Goal: Navigation & Orientation: Find specific page/section

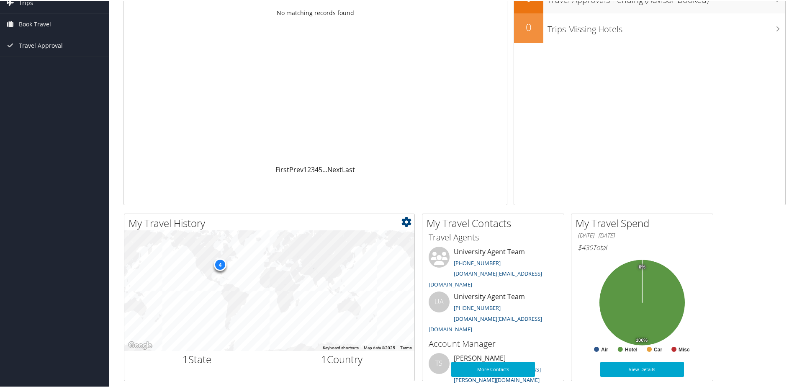
scroll to position [84, 0]
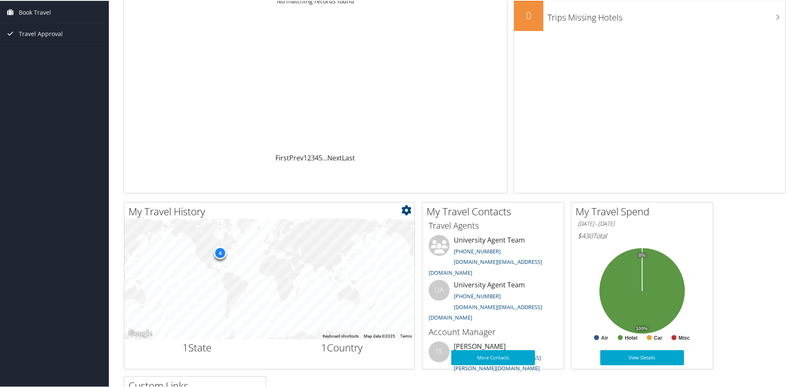
click at [217, 253] on div "4" at bounding box center [220, 252] width 13 height 13
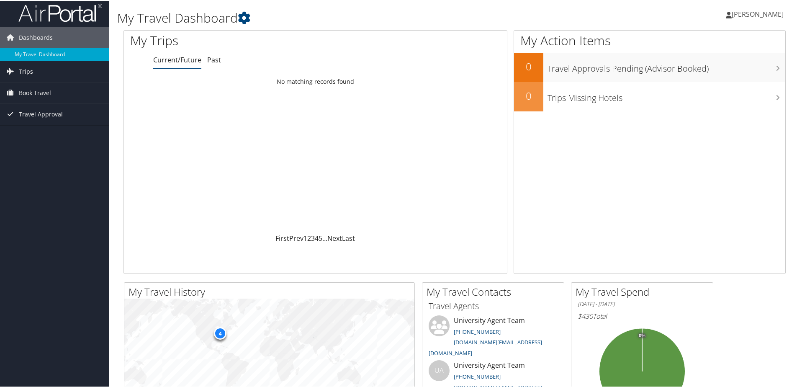
scroll to position [0, 0]
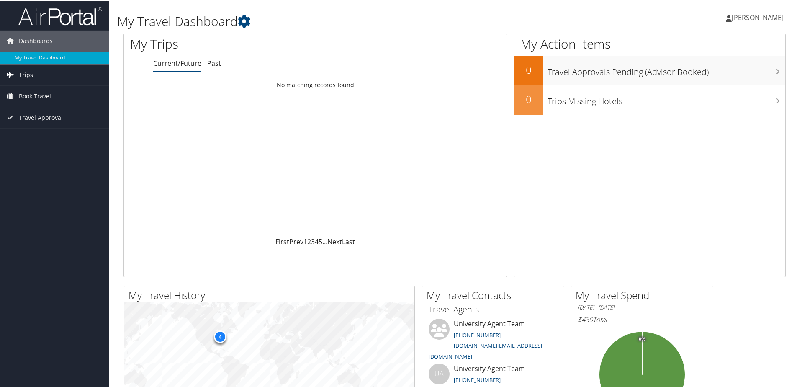
click at [38, 68] on link "Trips" at bounding box center [54, 74] width 109 height 21
click at [53, 100] on link "Past Trips" at bounding box center [54, 103] width 109 height 13
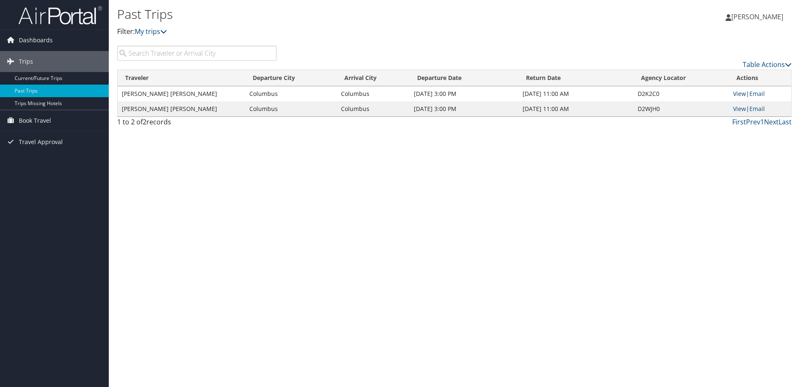
click at [742, 92] on link "View" at bounding box center [739, 94] width 13 height 8
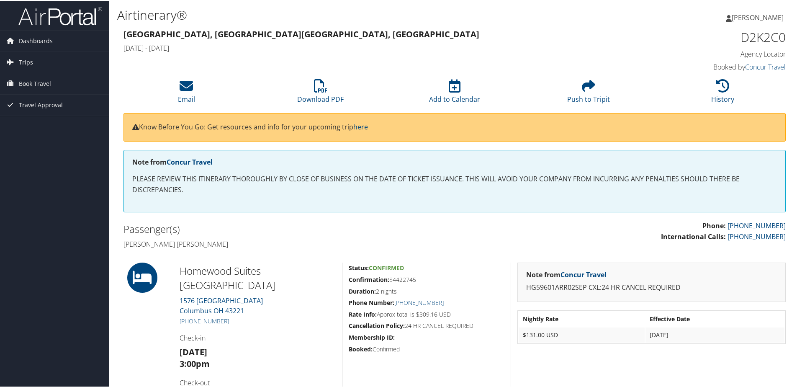
click at [672, 27] on div "D2K2C0 Agency Locator Agency Locator D2K2C0 Booked by Concur Travel Booked by C…" at bounding box center [707, 50] width 169 height 48
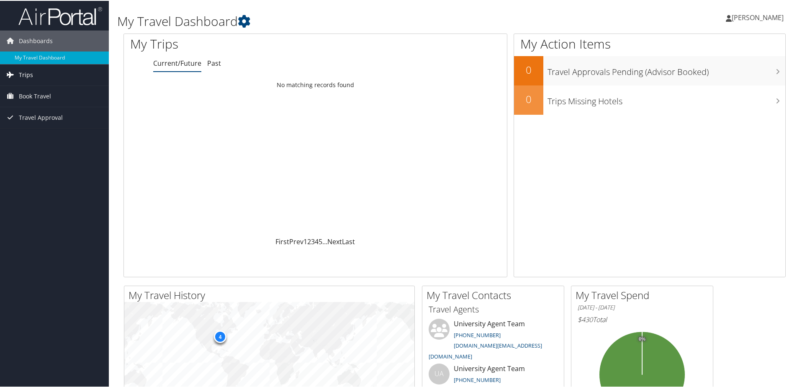
click at [63, 71] on link "Trips" at bounding box center [54, 74] width 109 height 21
click at [58, 115] on link "Trips Missing Hotels" at bounding box center [54, 116] width 109 height 13
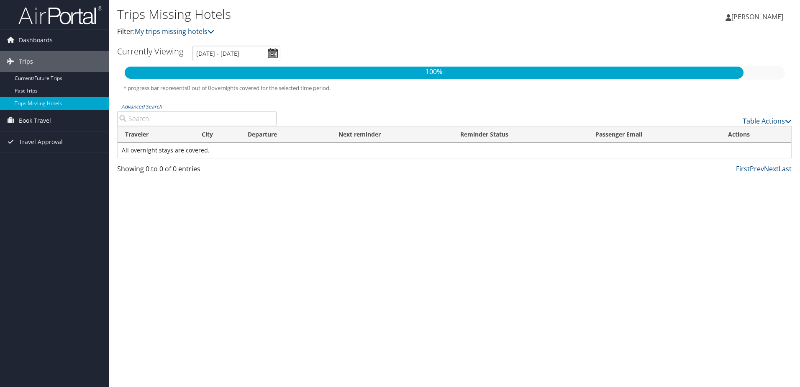
click at [17, 41] on link "Dashboards" at bounding box center [54, 40] width 109 height 21
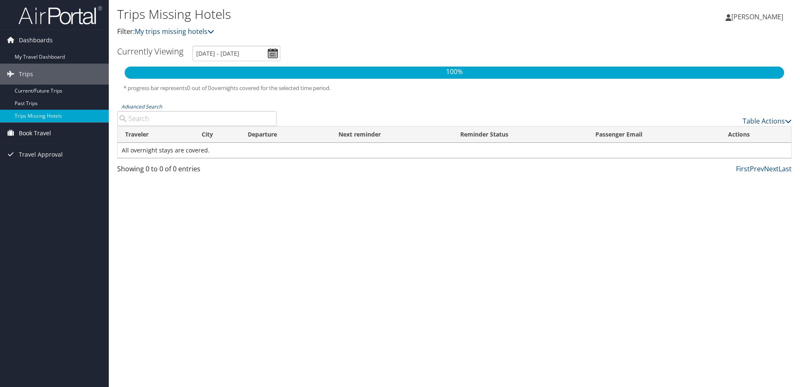
click at [35, 128] on span "Book Travel" at bounding box center [35, 133] width 32 height 21
click at [79, 177] on link "Book/Manage Online Trips" at bounding box center [54, 175] width 109 height 13
